Goal: Information Seeking & Learning: Check status

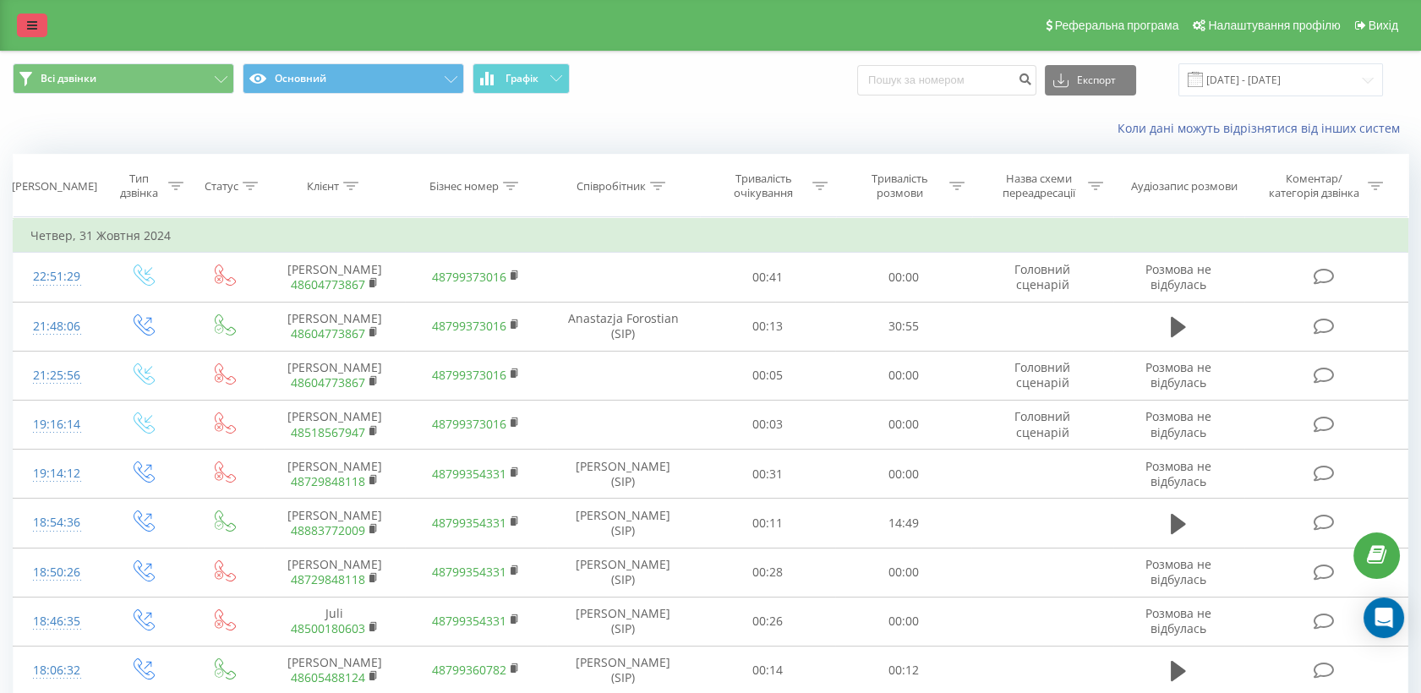
click at [41, 25] on link at bounding box center [32, 26] width 30 height 24
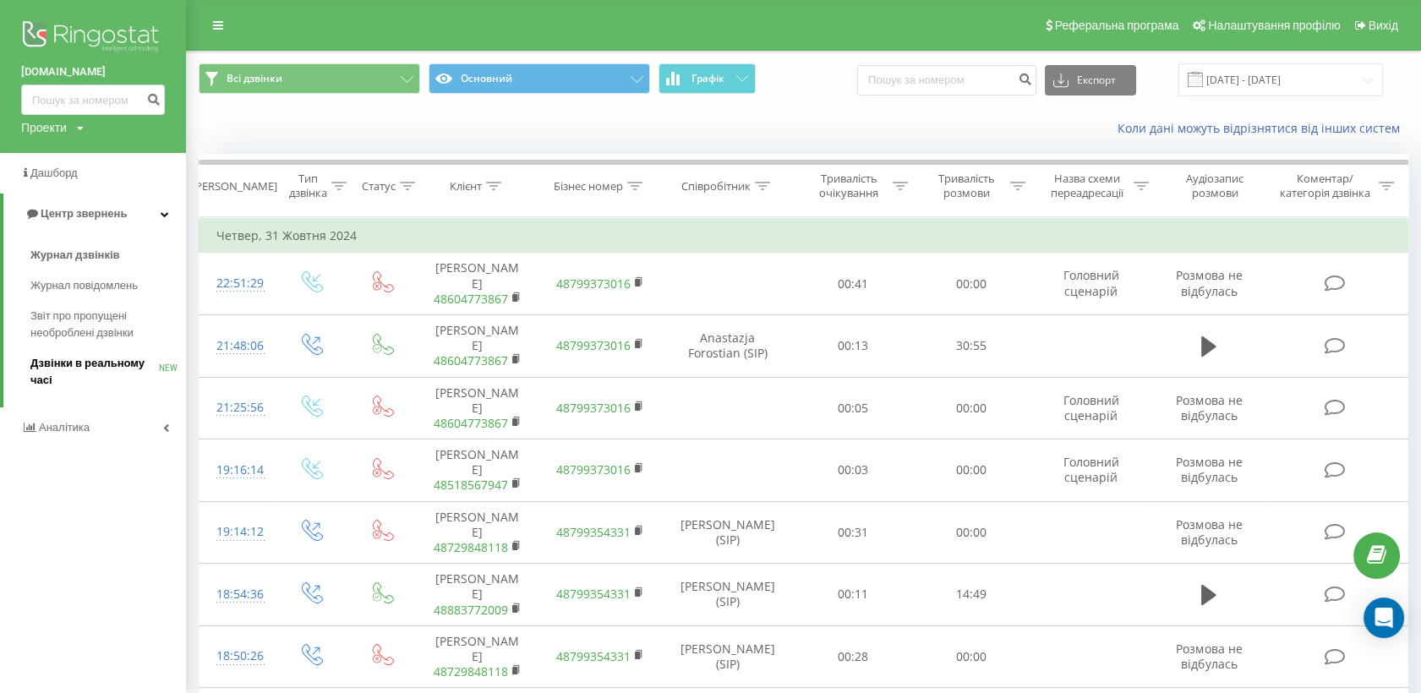
click at [119, 363] on span "Дзвінки в реальному часі" at bounding box center [94, 372] width 128 height 34
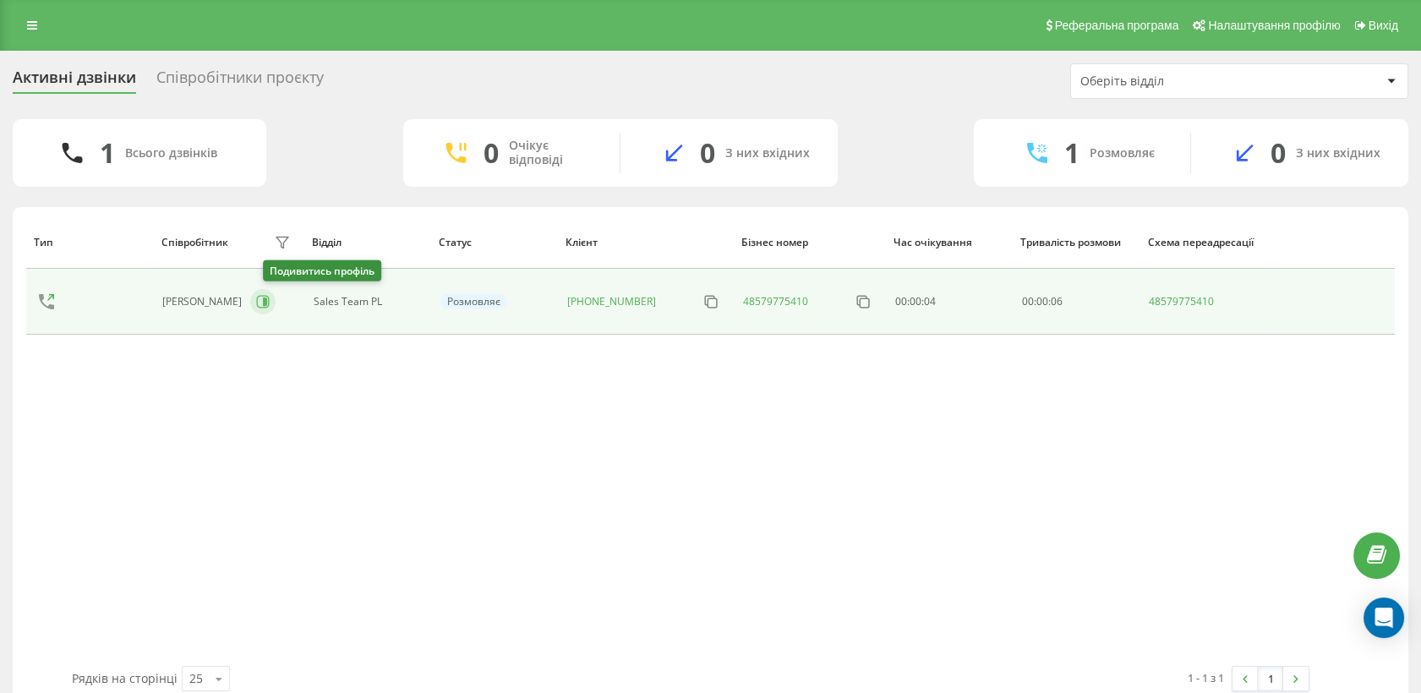
click at [270, 301] on icon at bounding box center [263, 302] width 14 height 14
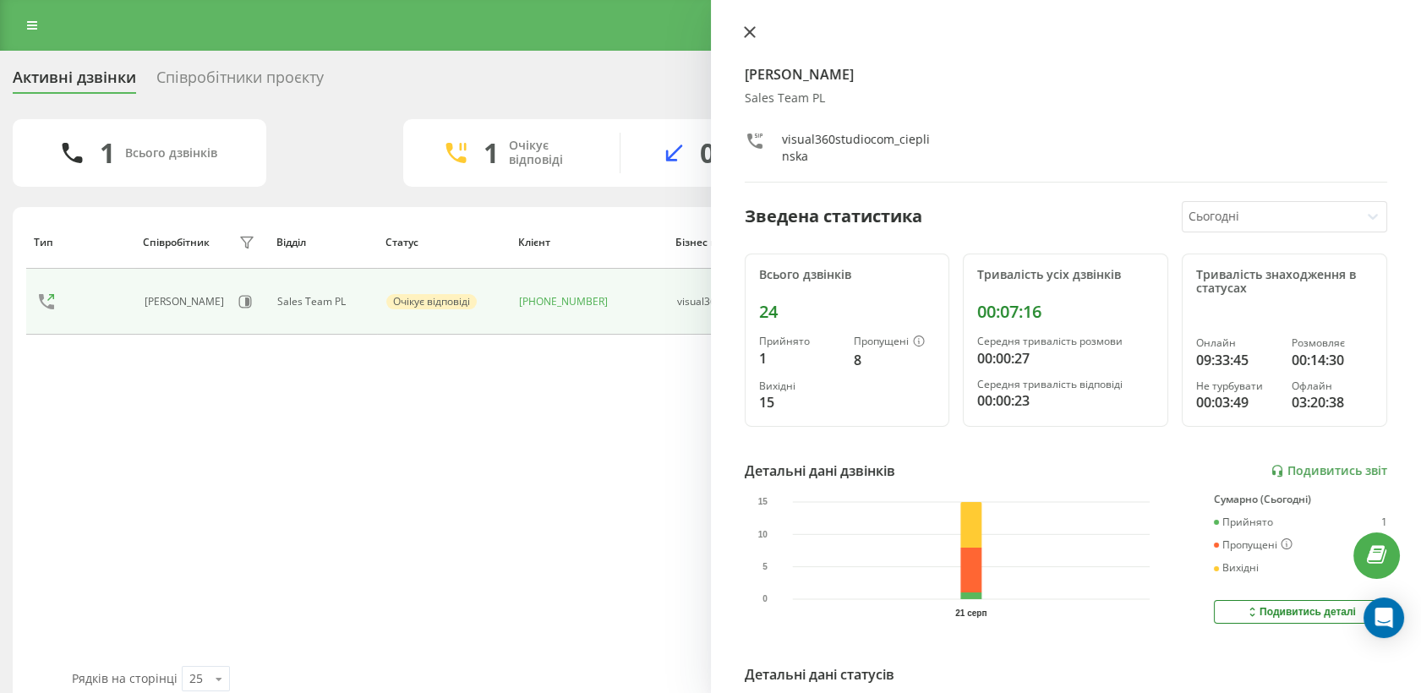
click at [752, 31] on icon at bounding box center [750, 32] width 12 height 12
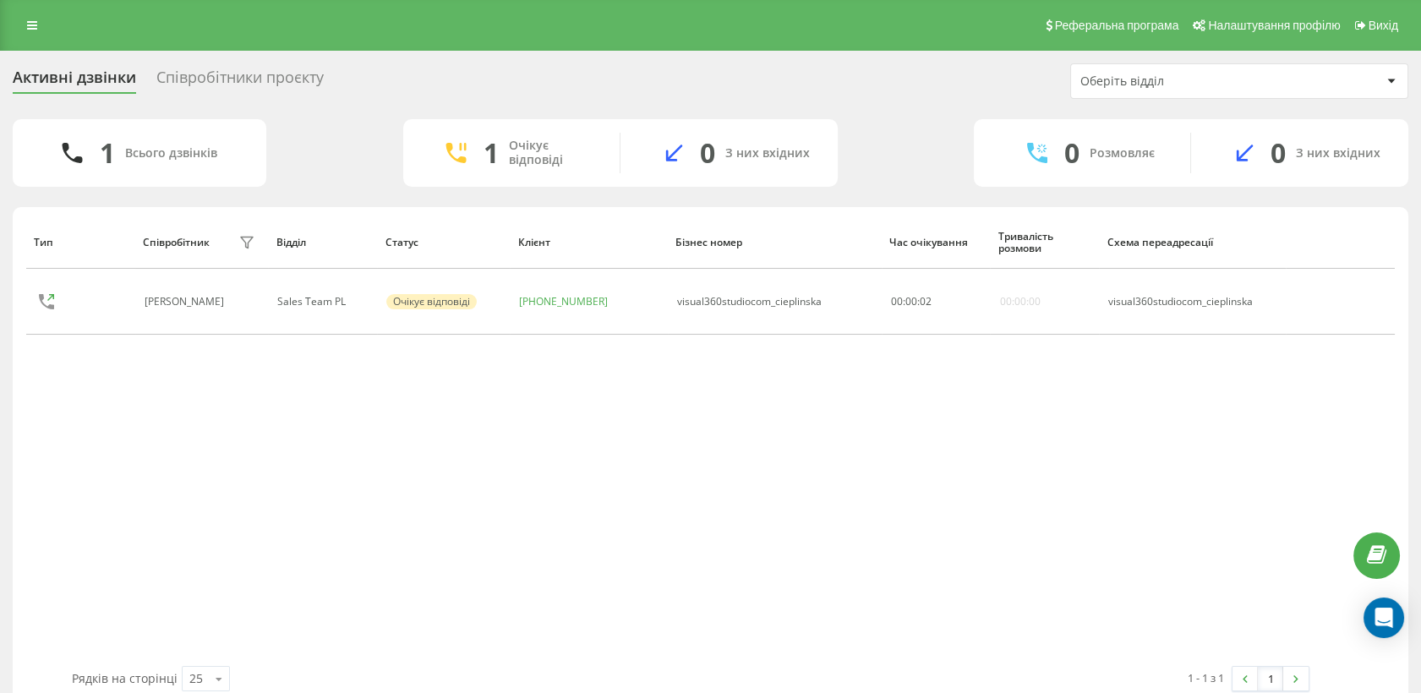
click at [237, 75] on div "Співробітники проєкту" at bounding box center [239, 81] width 167 height 26
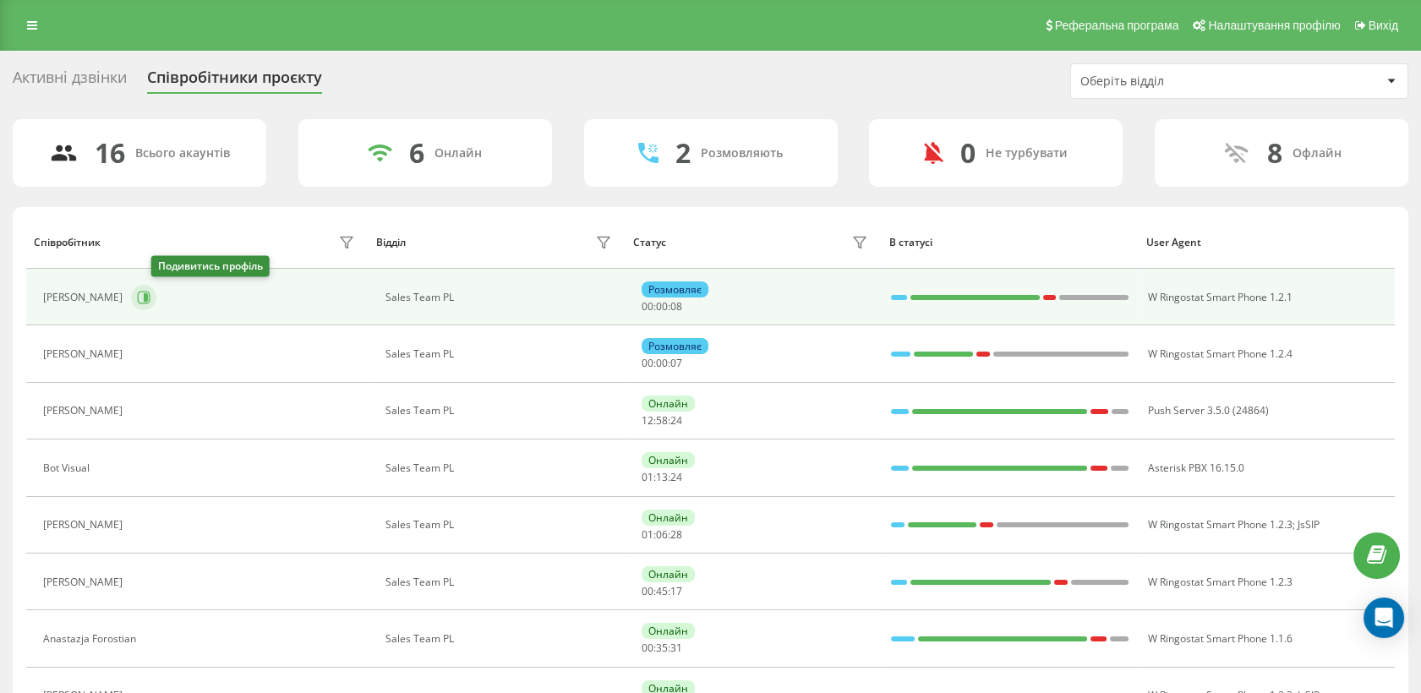
click at [150, 301] on icon at bounding box center [144, 298] width 14 height 14
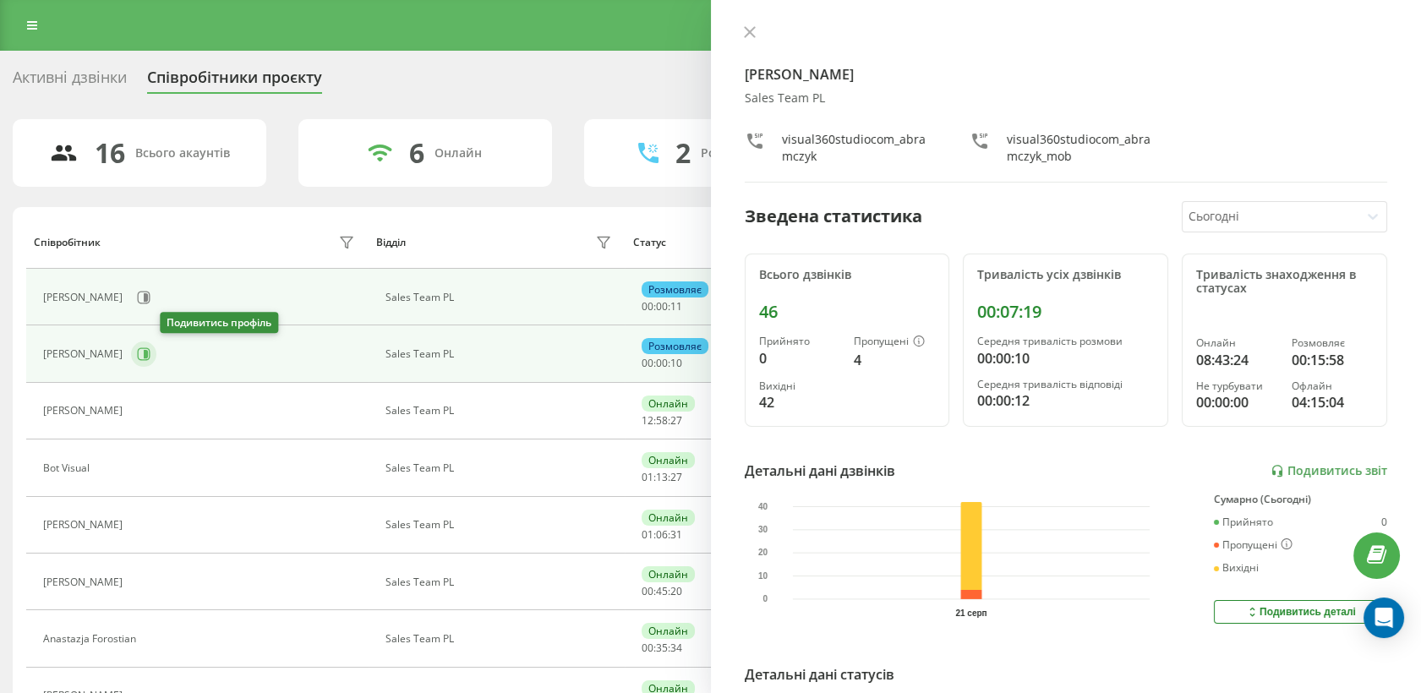
click at [150, 349] on icon at bounding box center [144, 354] width 13 height 13
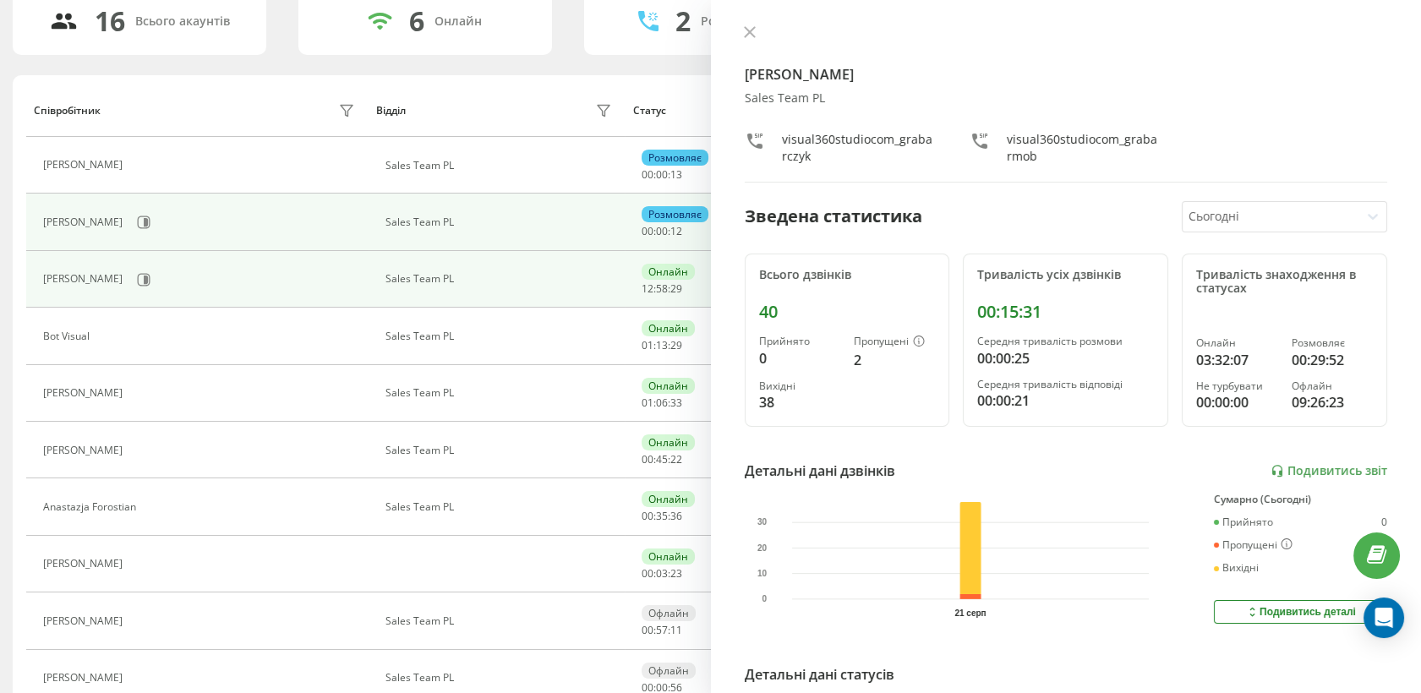
scroll to position [152, 0]
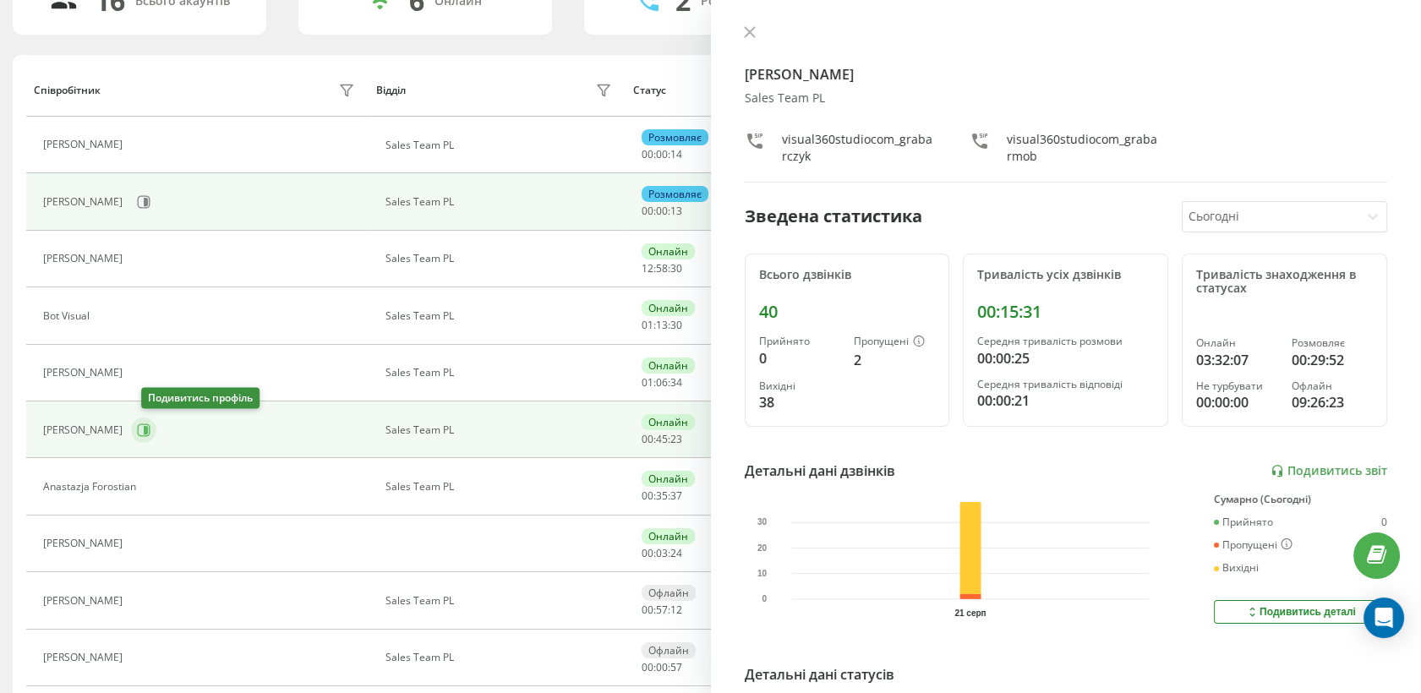
click at [147, 423] on icon at bounding box center [144, 430] width 14 height 14
